Goal: Navigation & Orientation: Go to known website

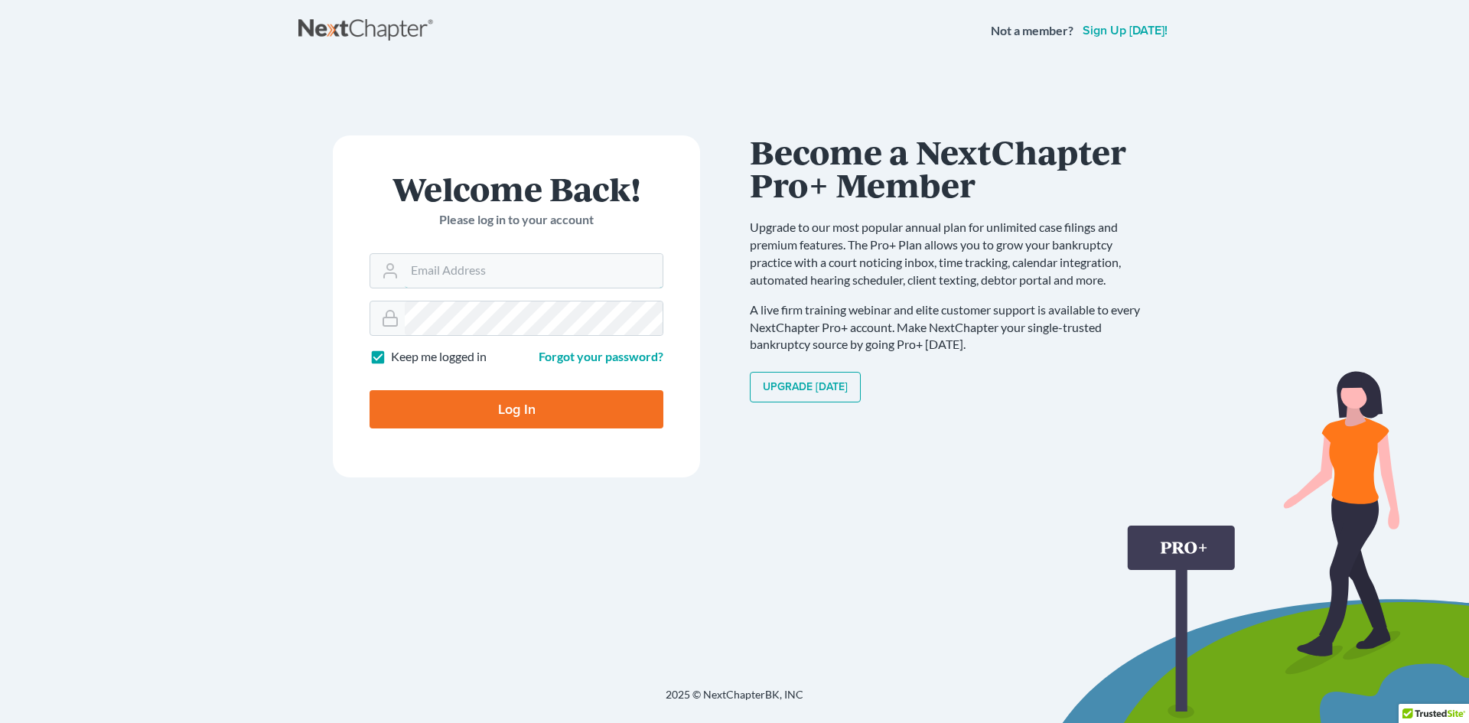
type input "[PERSON_NAME][EMAIL_ADDRESS][DOMAIN_NAME]"
click at [441, 391] on input "Log In" at bounding box center [516, 409] width 294 height 38
type input "Thinking..."
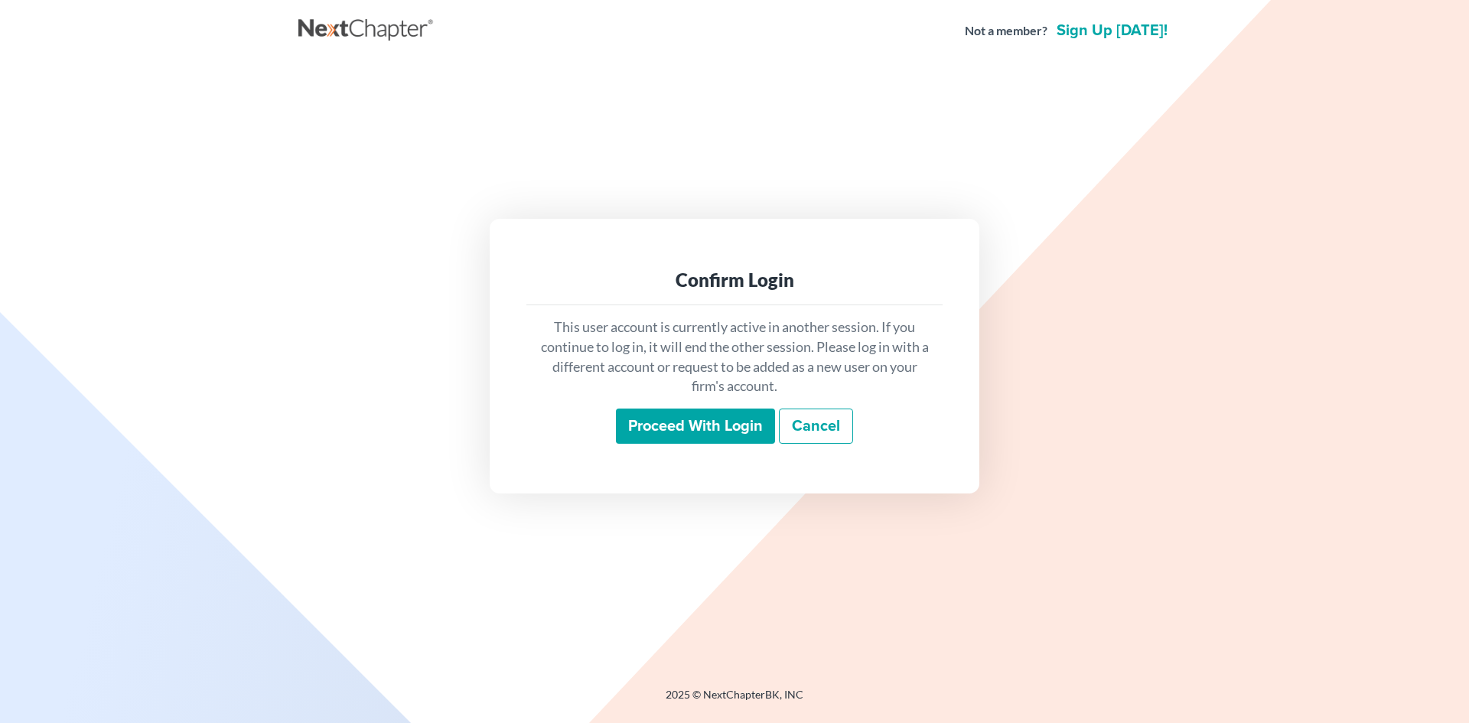
click at [639, 426] on input "Proceed with login" at bounding box center [695, 425] width 159 height 35
